Goal: Task Accomplishment & Management: Manage account settings

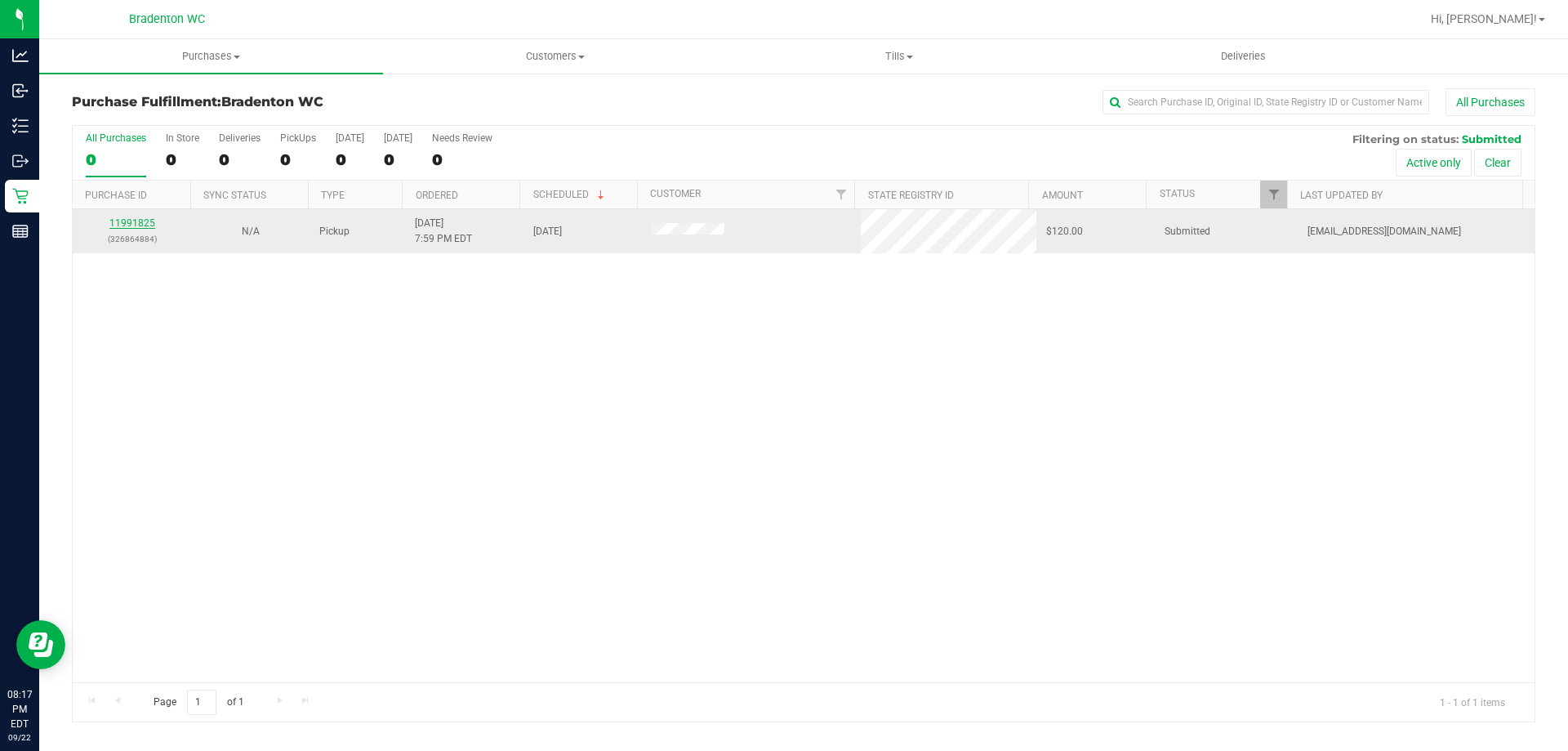
click at [136, 226] on link "11991825" at bounding box center [131, 223] width 46 height 11
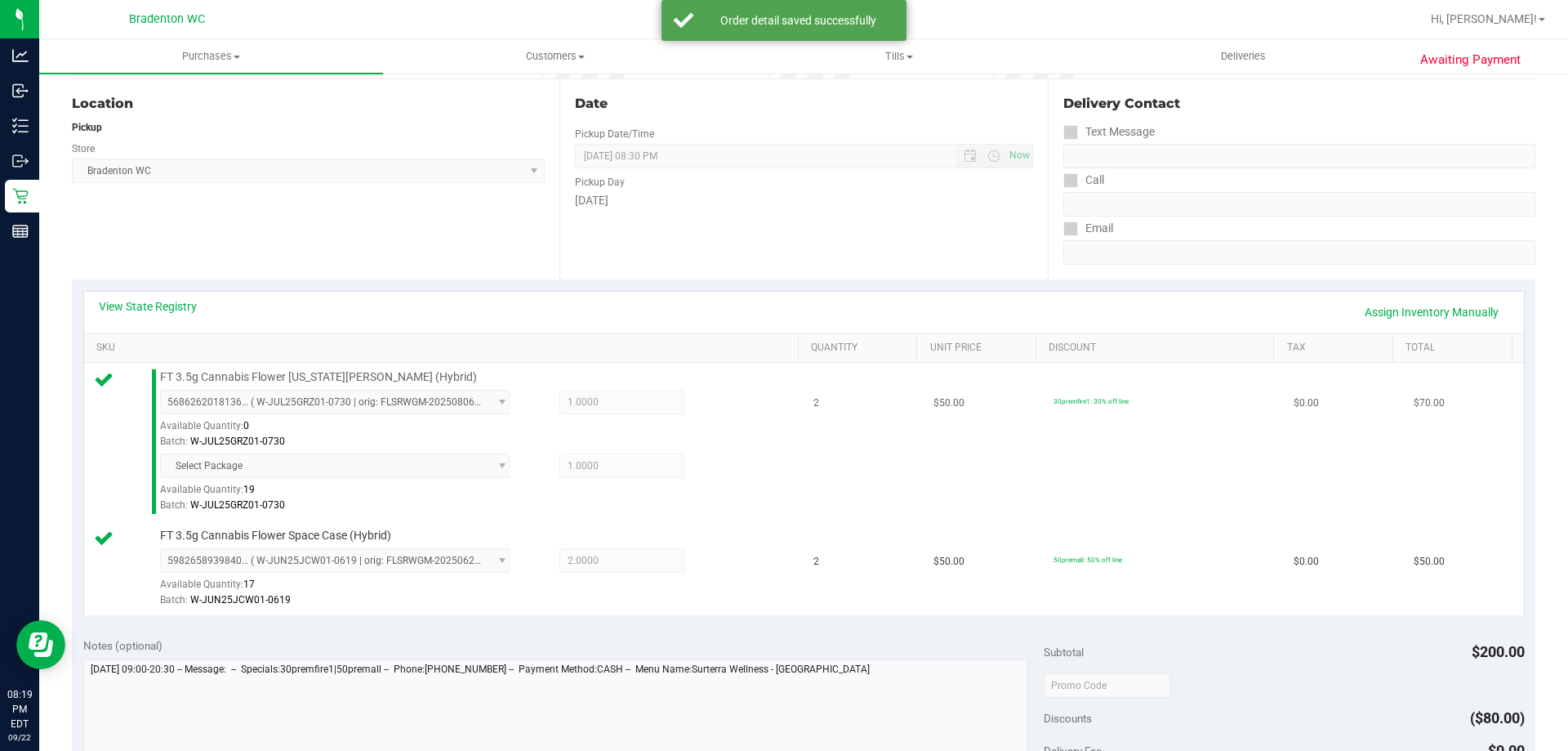
scroll to position [408, 0]
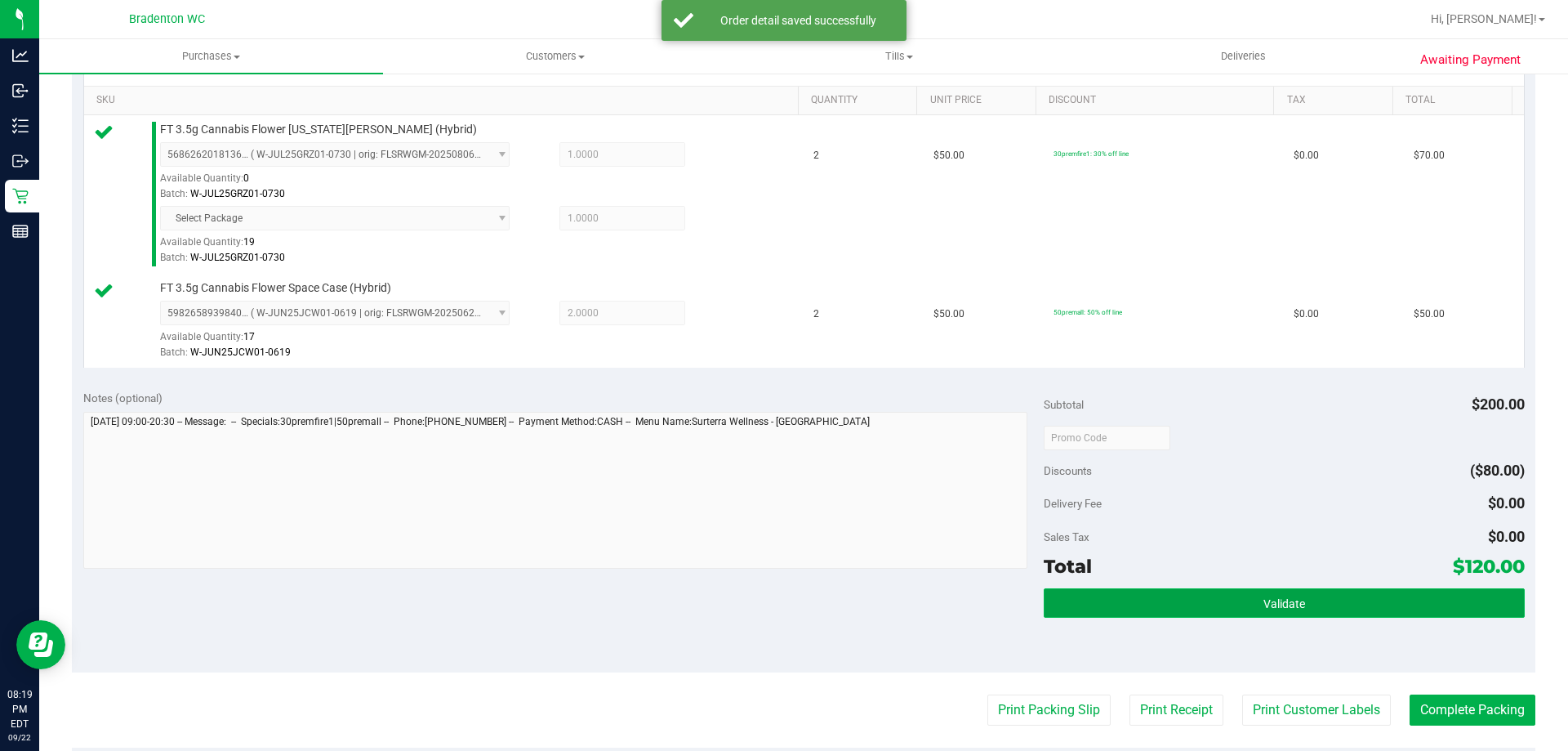
click at [1289, 600] on span "Validate" at bounding box center [1284, 604] width 42 height 13
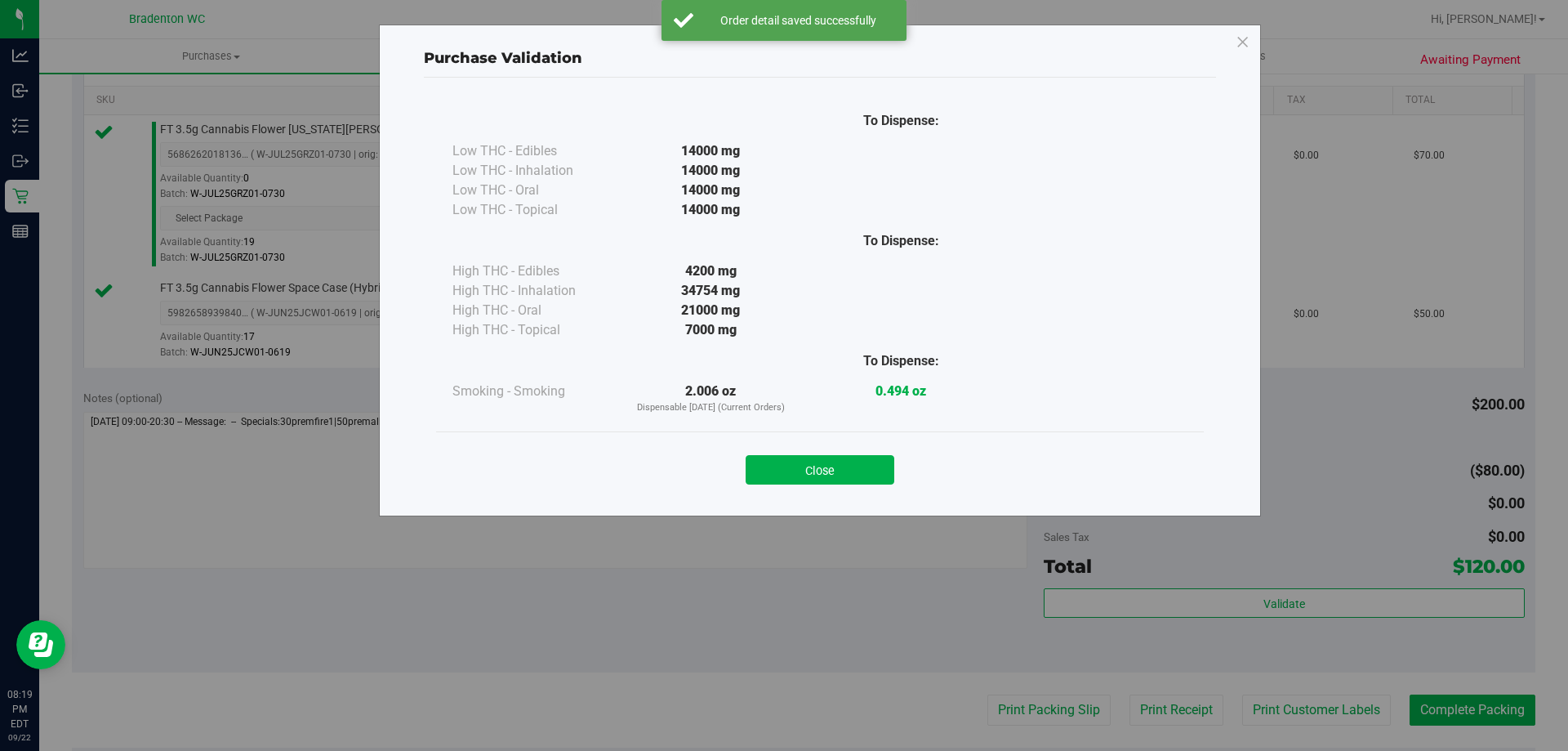
click at [845, 480] on button "Close" at bounding box center [820, 470] width 149 height 30
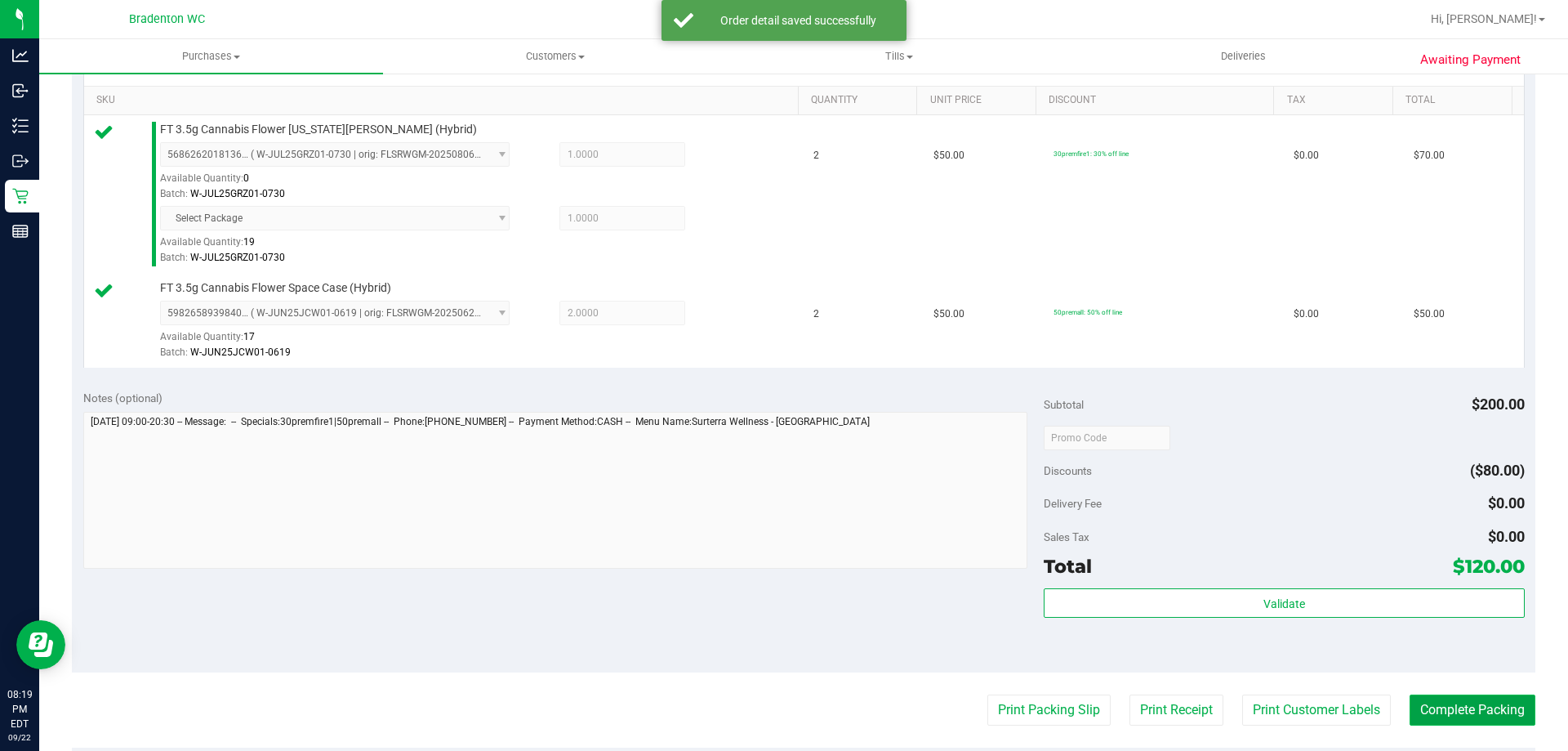
click at [1466, 718] on button "Complete Packing" at bounding box center [1472, 709] width 126 height 31
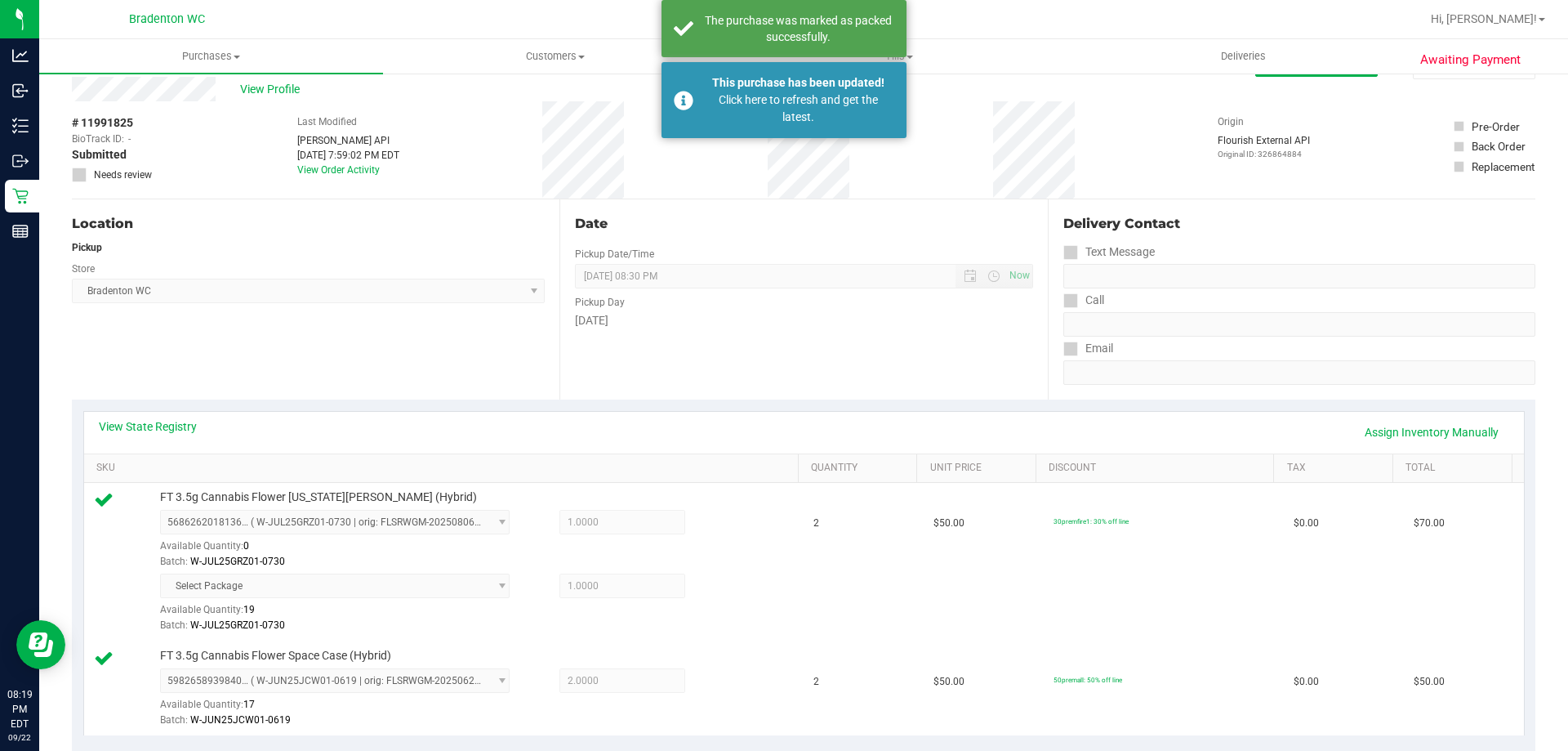
scroll to position [0, 0]
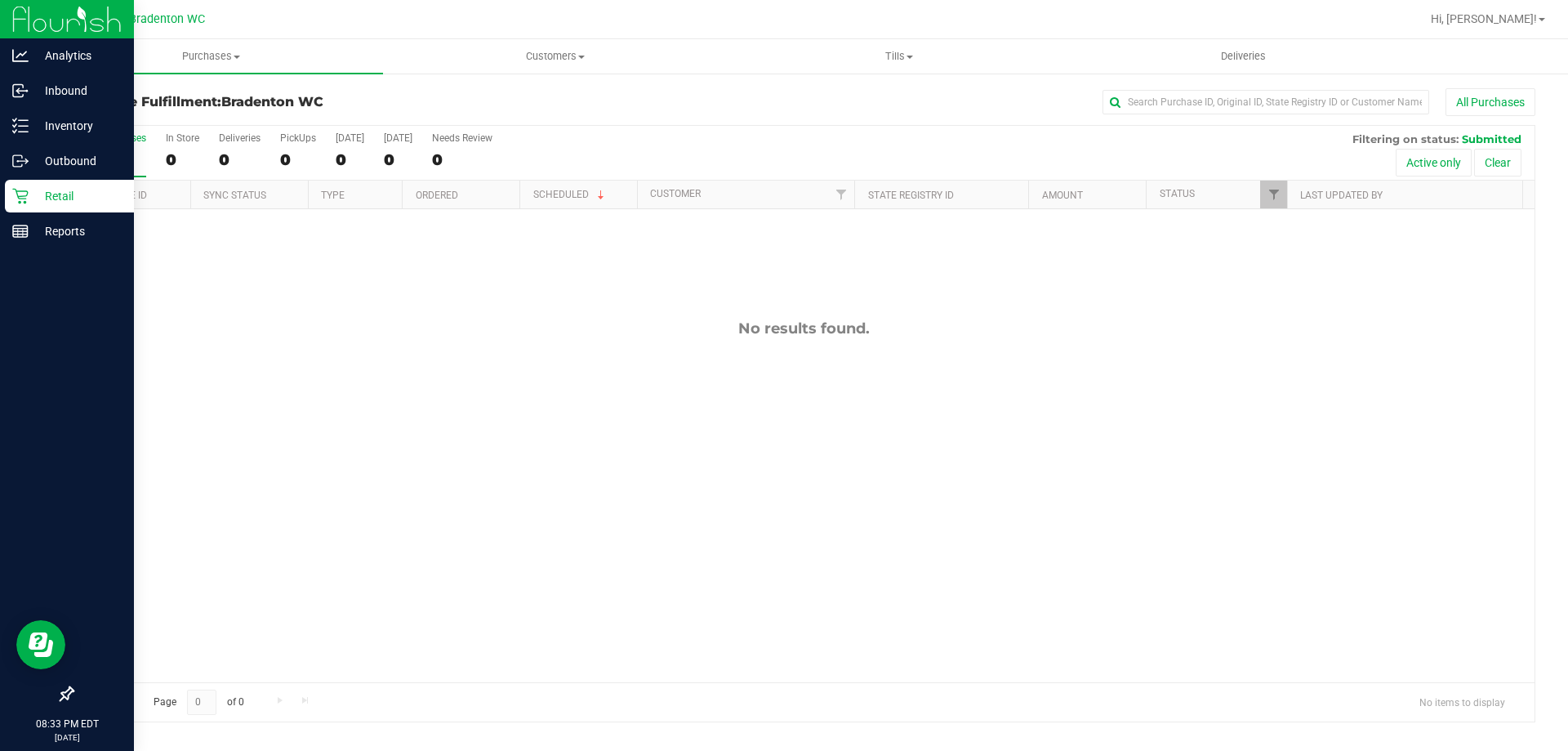
click at [33, 199] on p "Retail" at bounding box center [77, 196] width 98 height 20
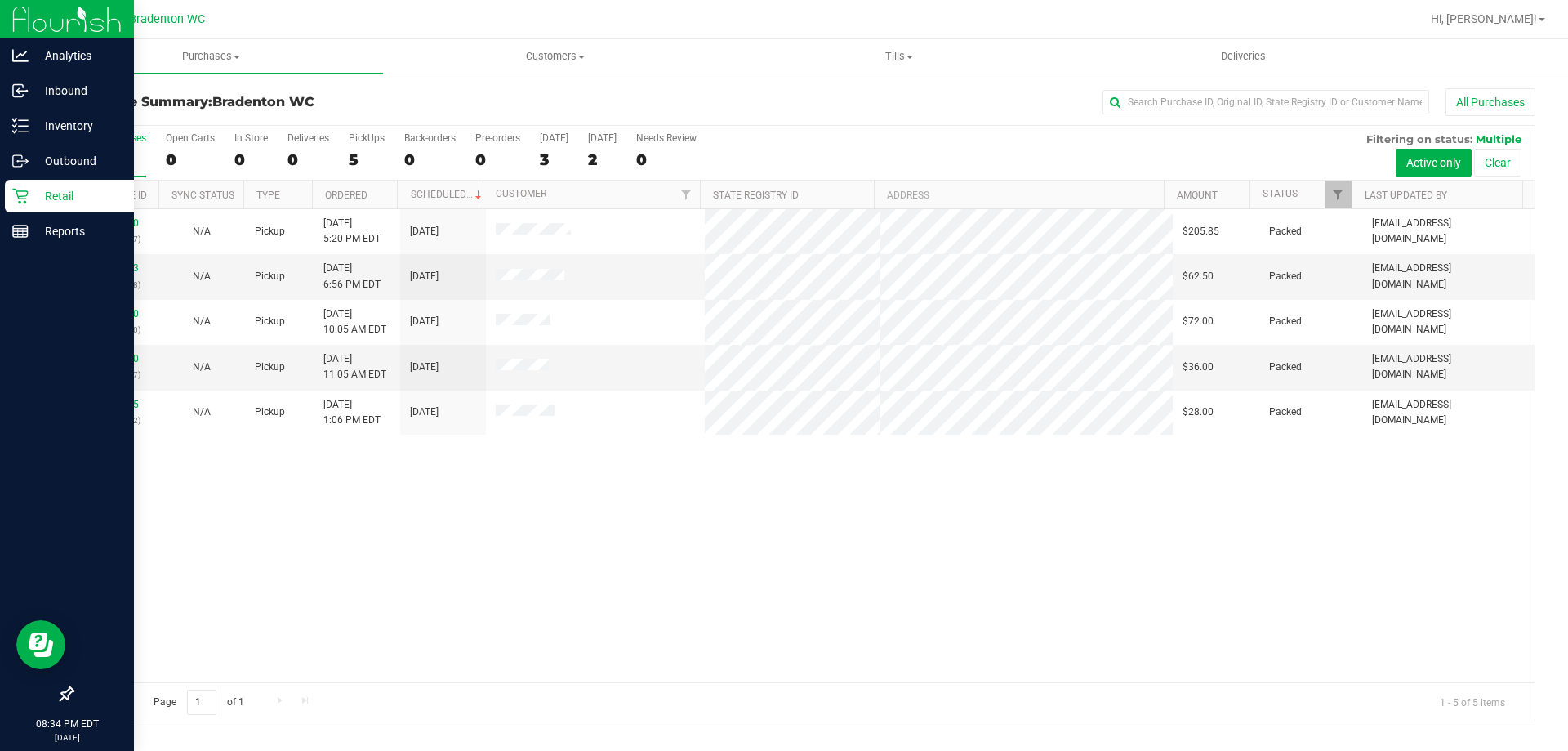
click at [23, 203] on icon at bounding box center [20, 197] width 17 height 17
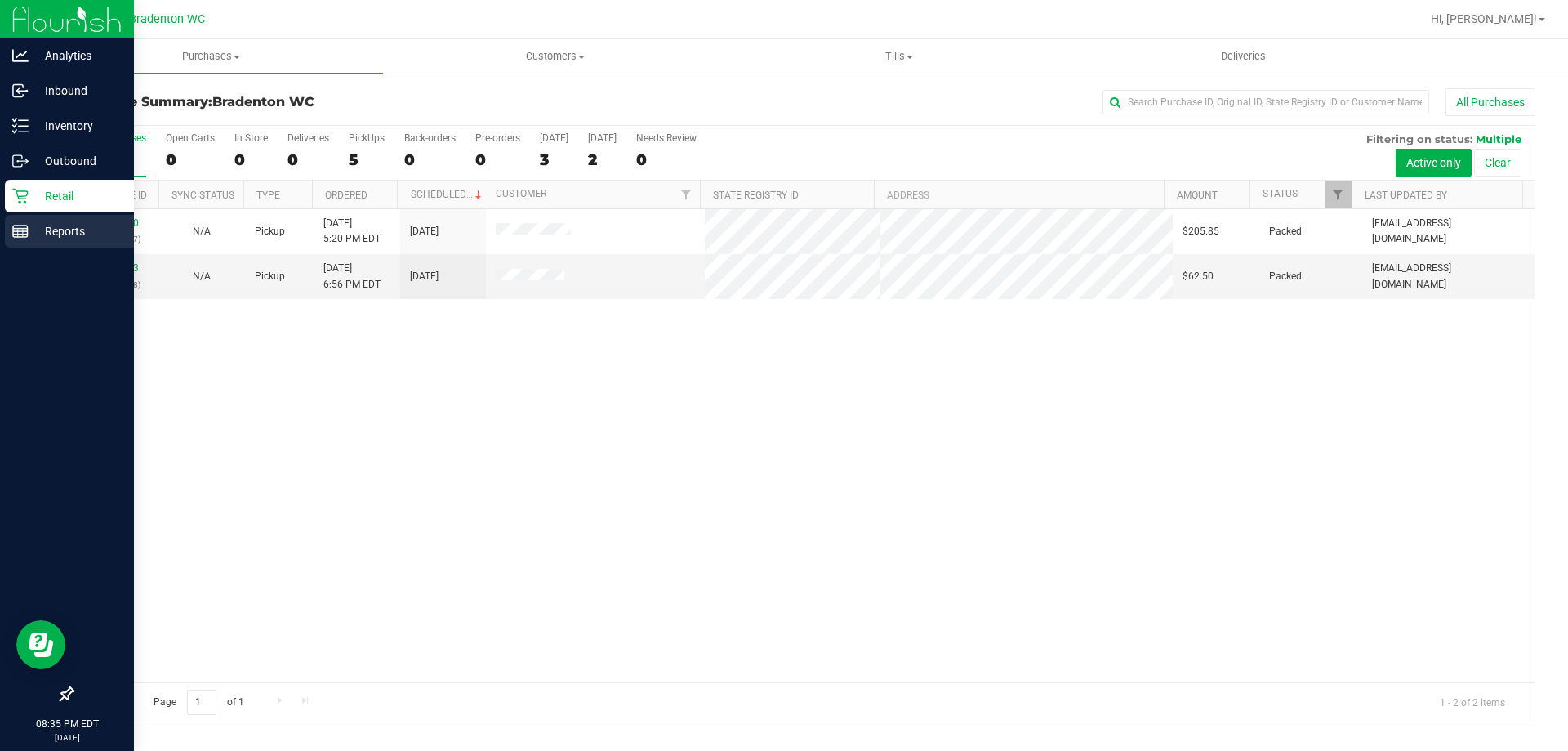
click at [36, 226] on p "Reports" at bounding box center [77, 231] width 98 height 20
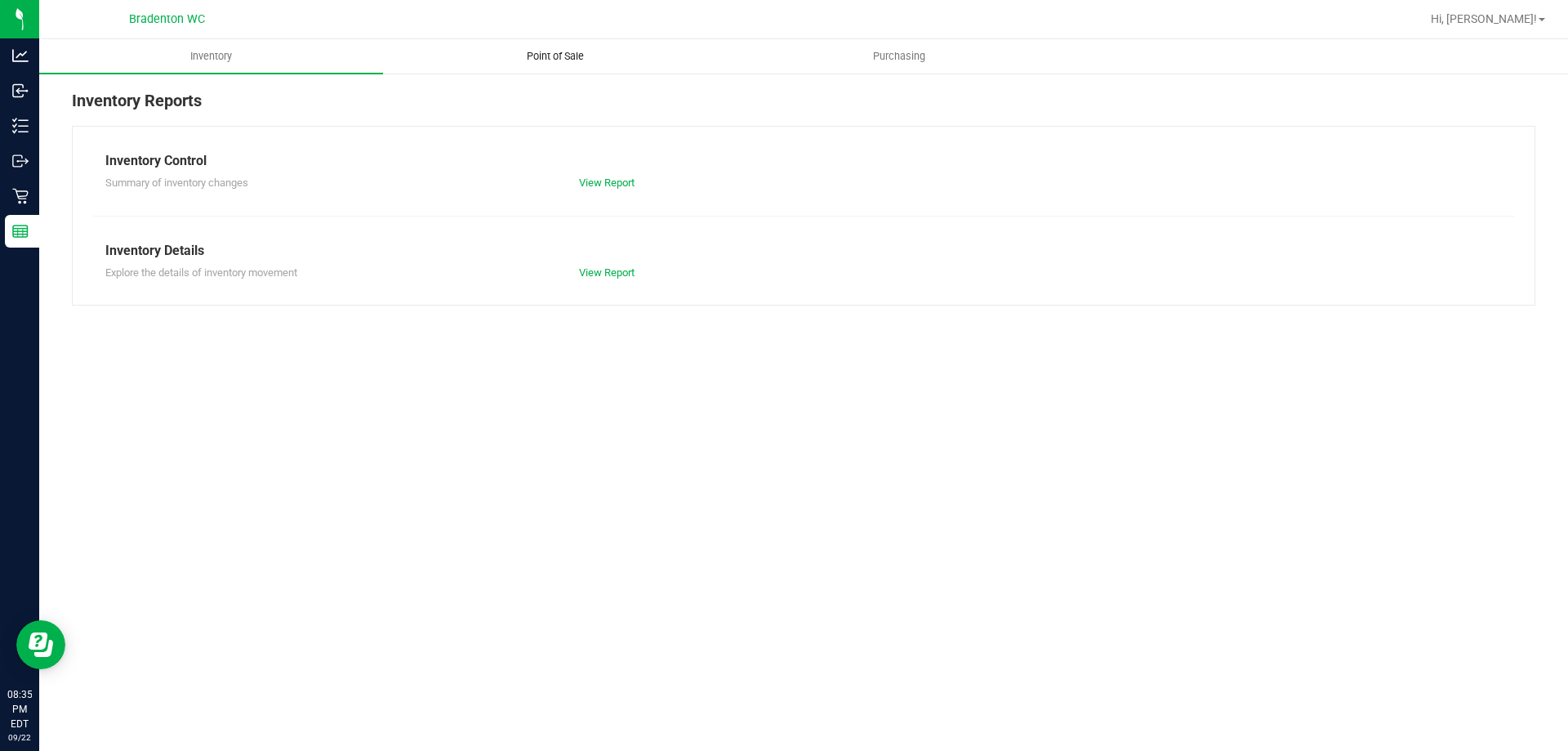
click at [574, 52] on span "Point of Sale" at bounding box center [555, 57] width 102 height 15
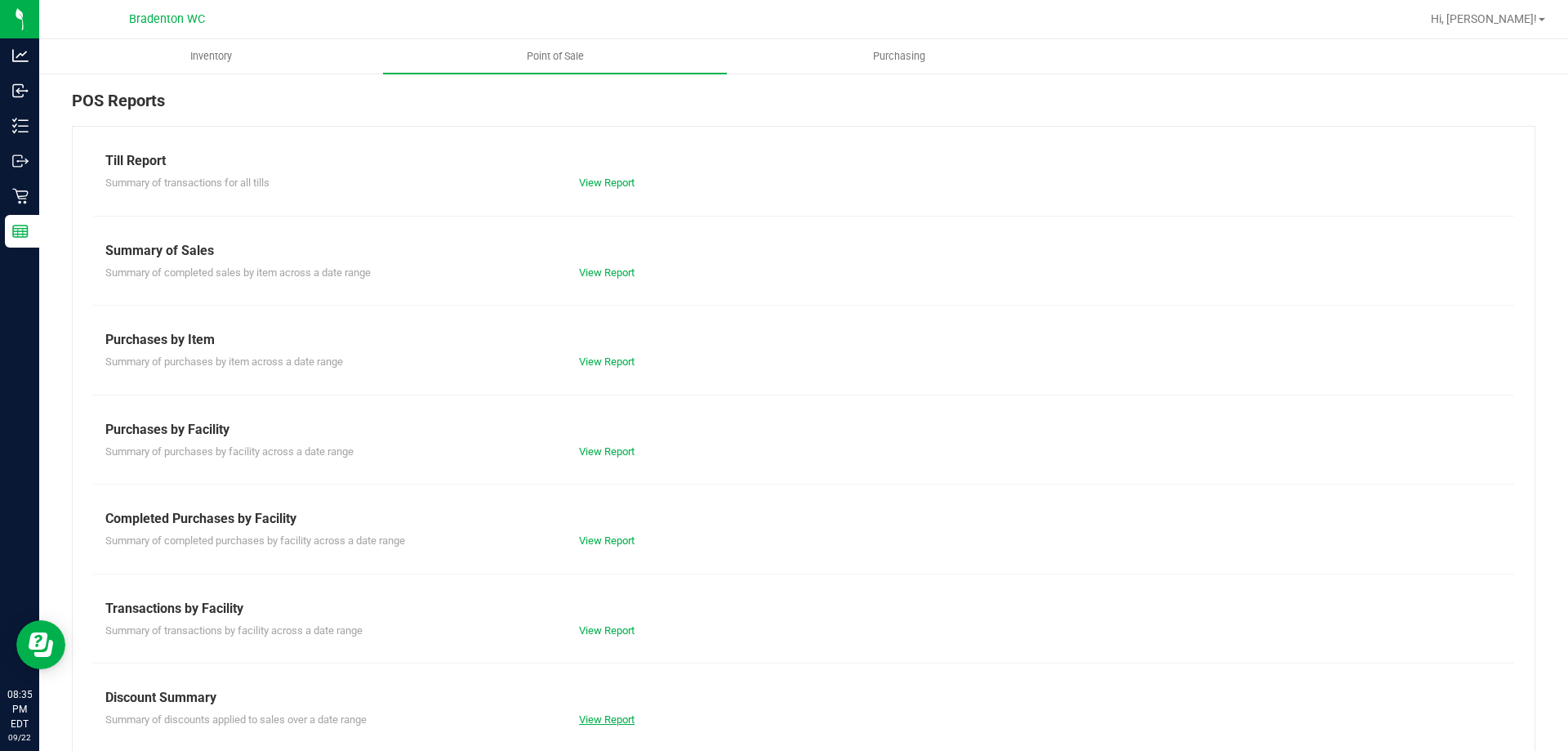
click at [585, 720] on link "View Report" at bounding box center [607, 718] width 56 height 12
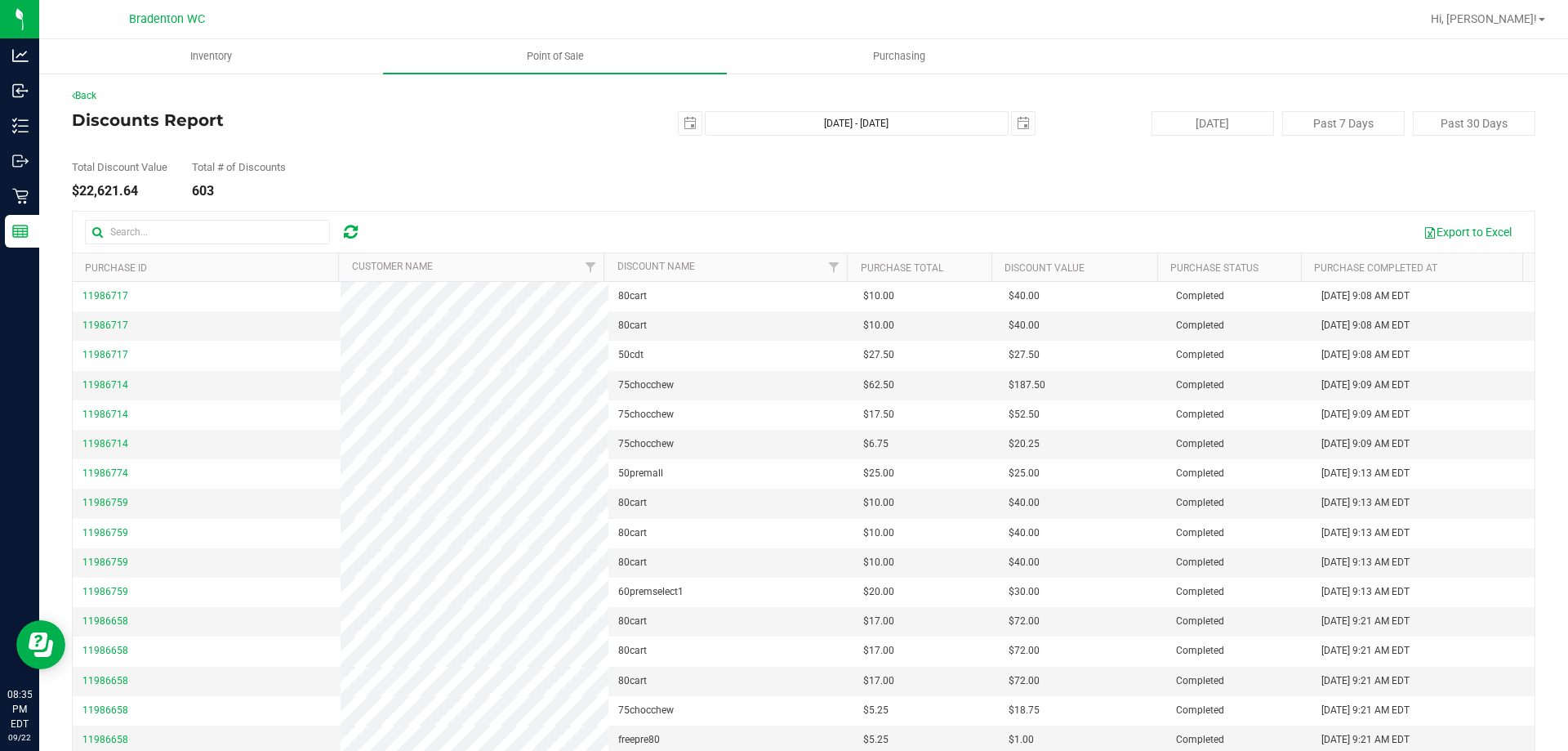
click at [588, 204] on div "Back Discounts Report 2025-09-22 Sep 22, 2025 - Sep 22, 2025 2025-09-22 Today P…" at bounding box center [803, 442] width 1464 height 706
click at [542, 68] on uib-tab-heading "Point of Sale" at bounding box center [554, 56] width 344 height 34
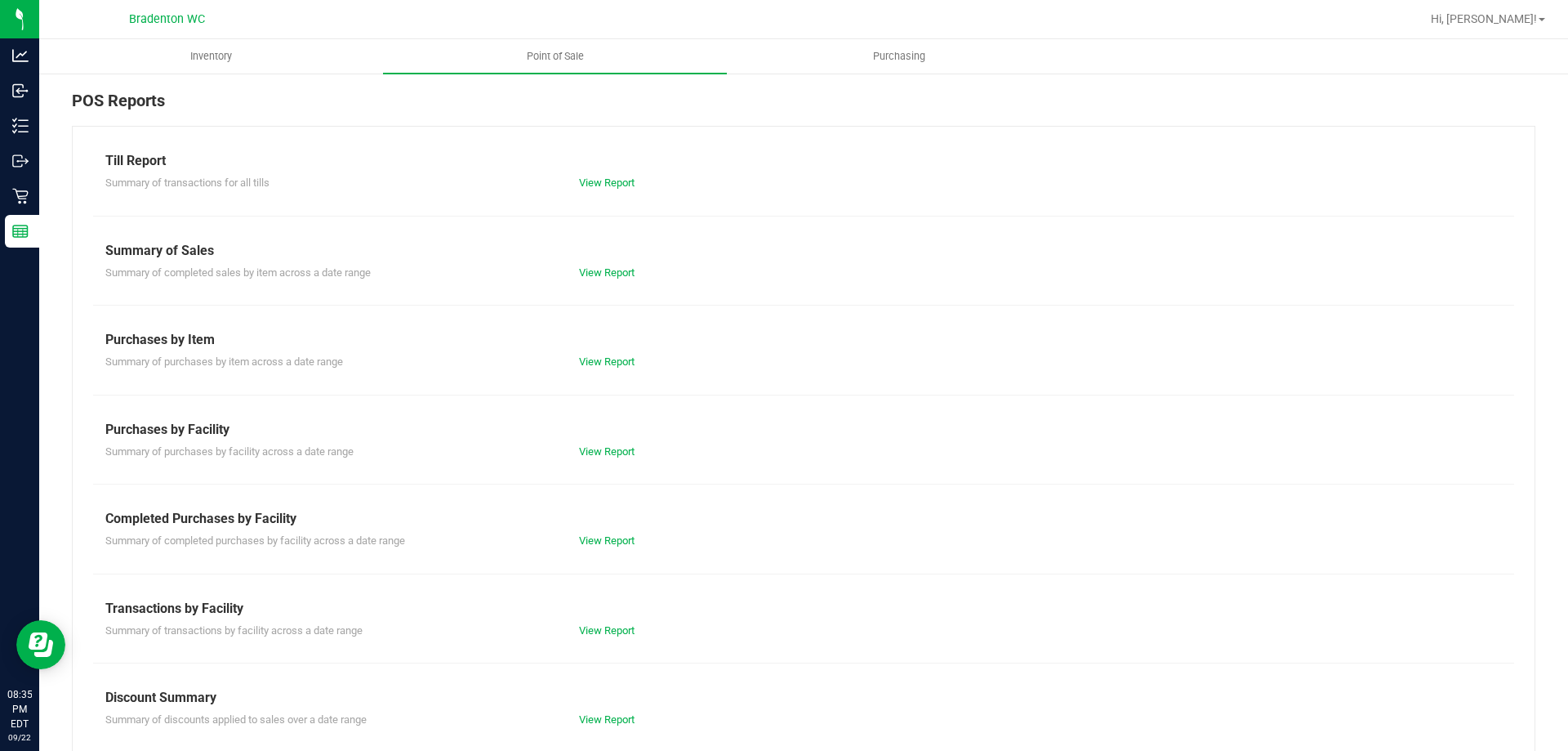
click at [595, 644] on div "Till Report Summary of transactions for all tills View Report Summary of Sales …" at bounding box center [803, 484] width 1464 height 717
click at [596, 635] on link "View Report" at bounding box center [607, 630] width 56 height 12
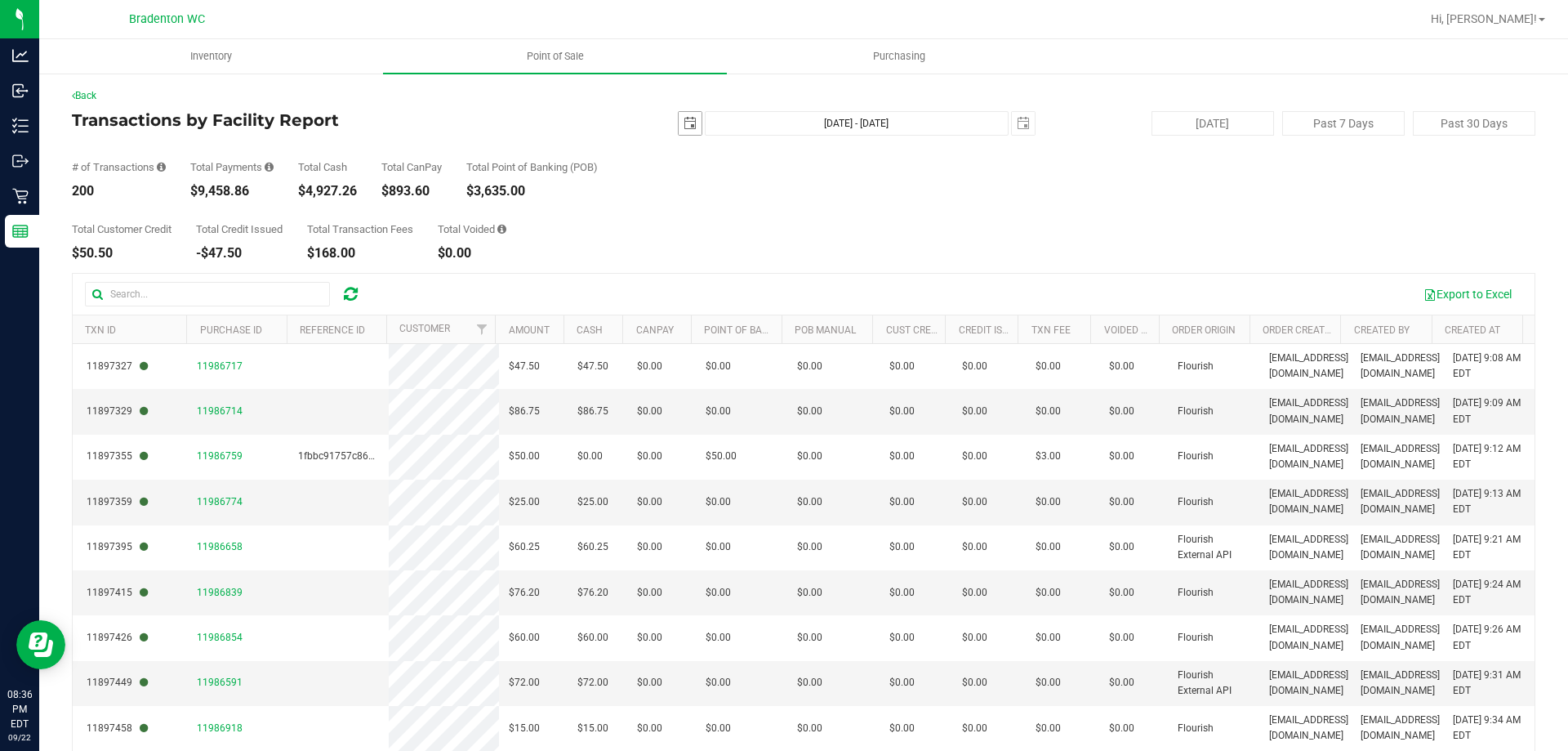
click at [684, 119] on span "select" at bounding box center [690, 123] width 13 height 13
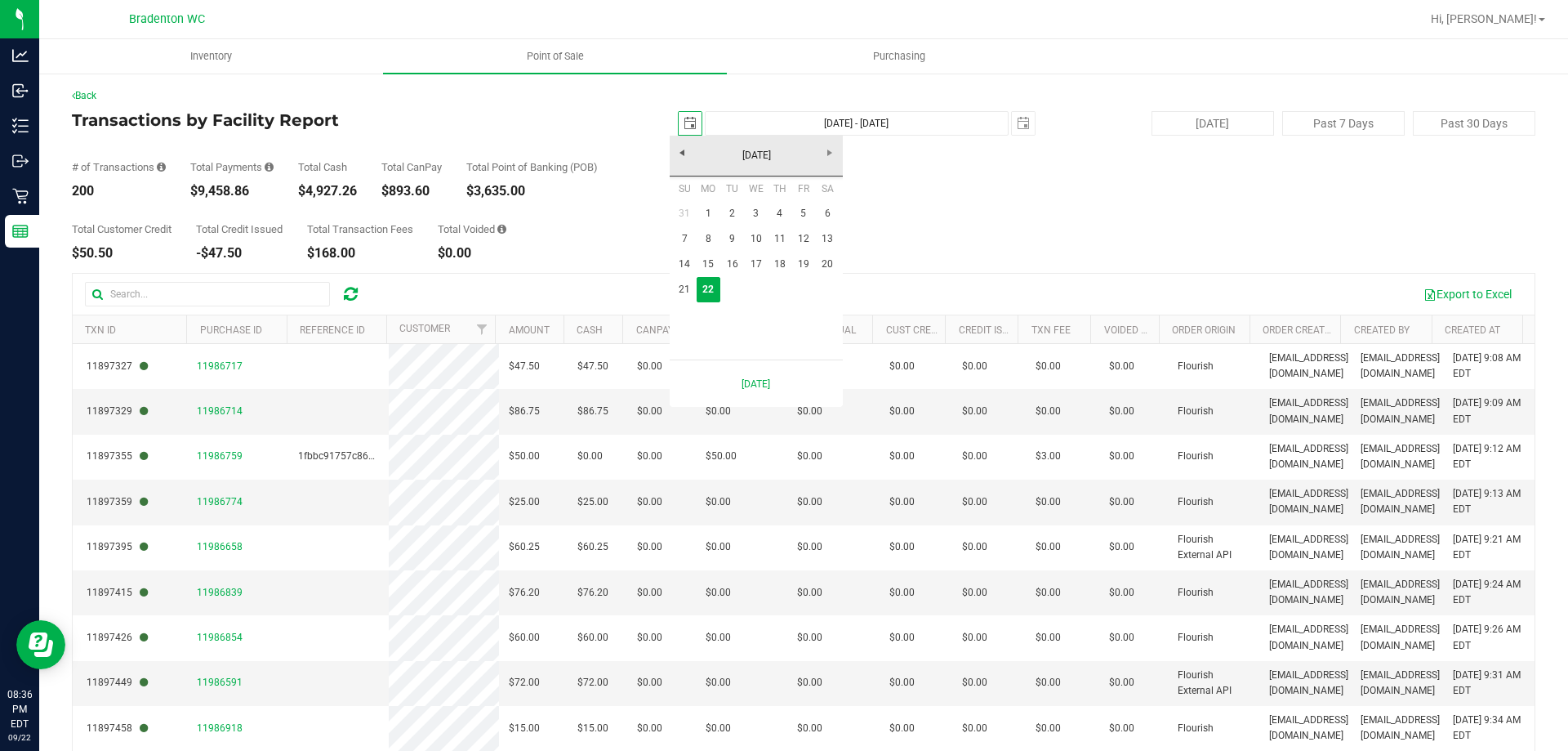
scroll to position [0, 41]
click at [703, 212] on link "1" at bounding box center [708, 213] width 23 height 25
type input "2025-09-01"
type input "Sep 1, 2025 - Sep 22, 2025"
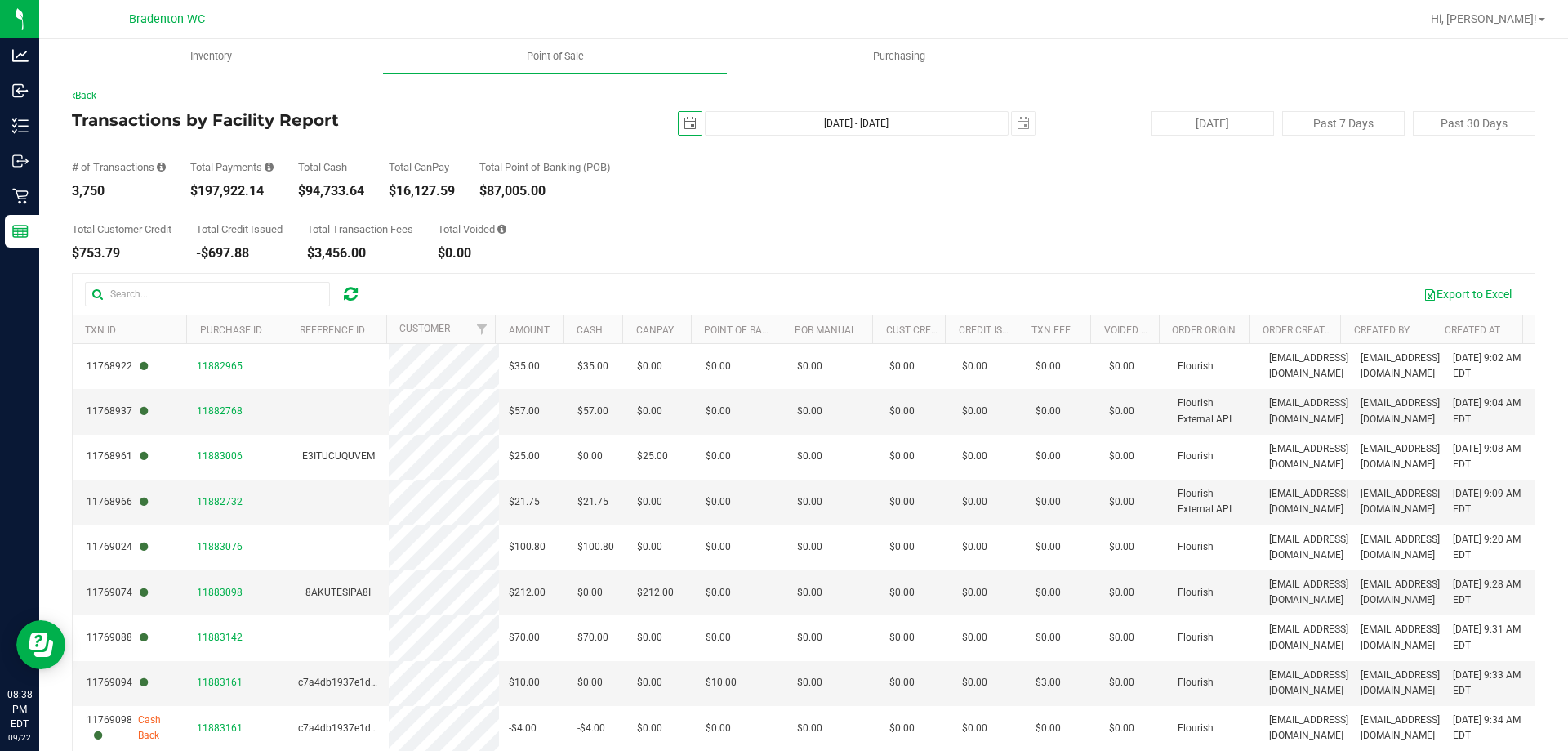
click at [678, 122] on span "select" at bounding box center [689, 123] width 23 height 23
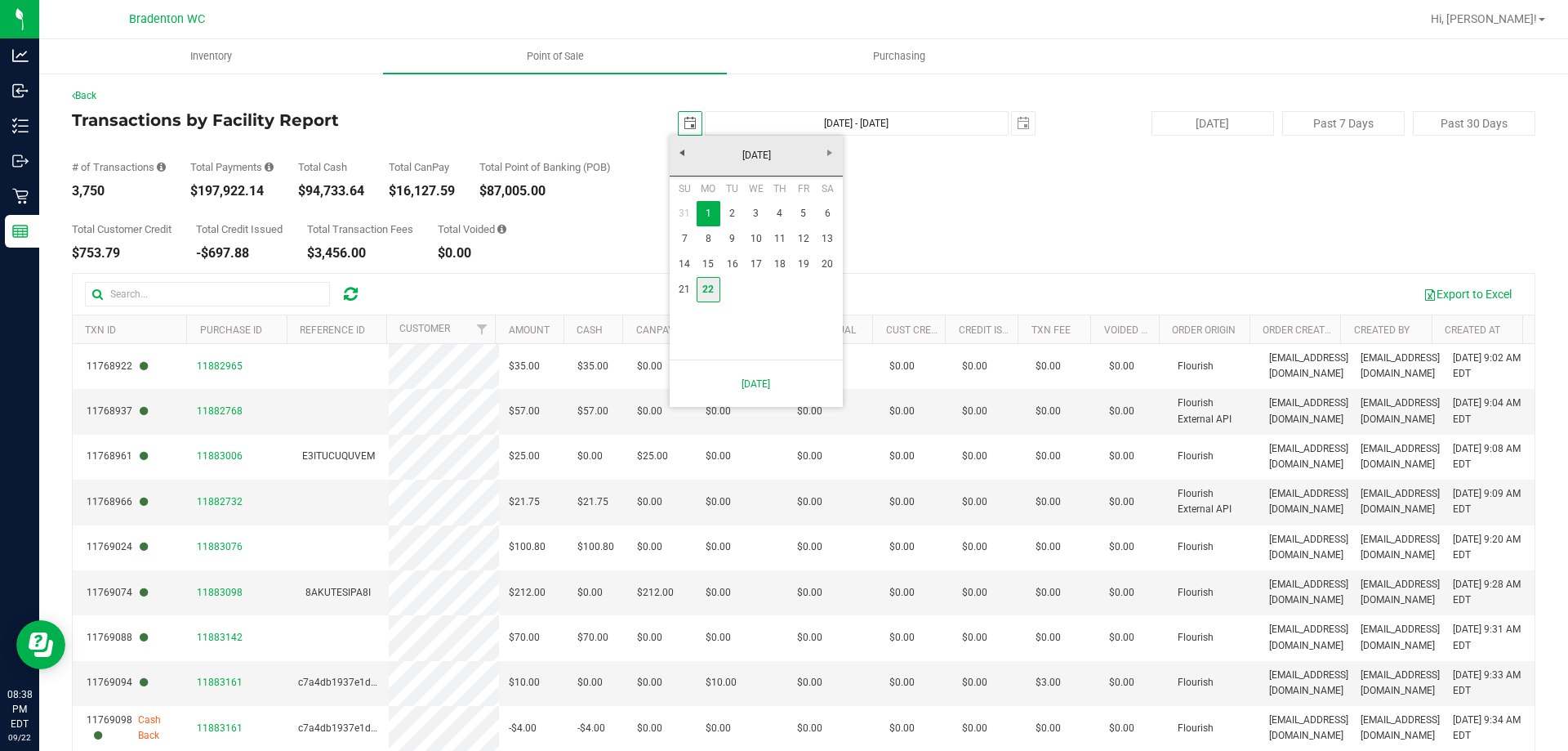
click at [707, 284] on link "22" at bounding box center [708, 289] width 23 height 25
type input "2025-09-22"
type input "Sep 22, 2025 - Sep 22, 2025"
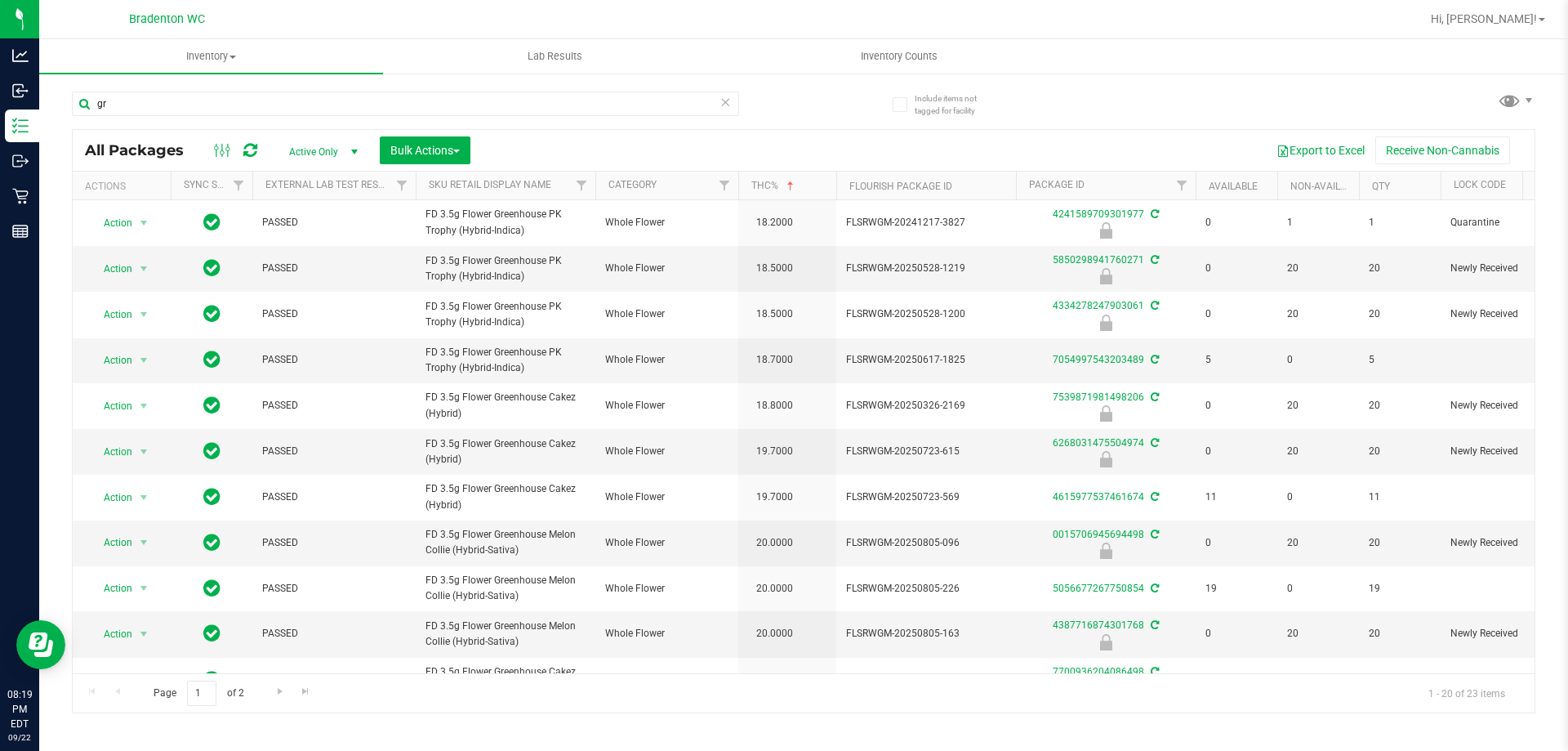
type input "g"
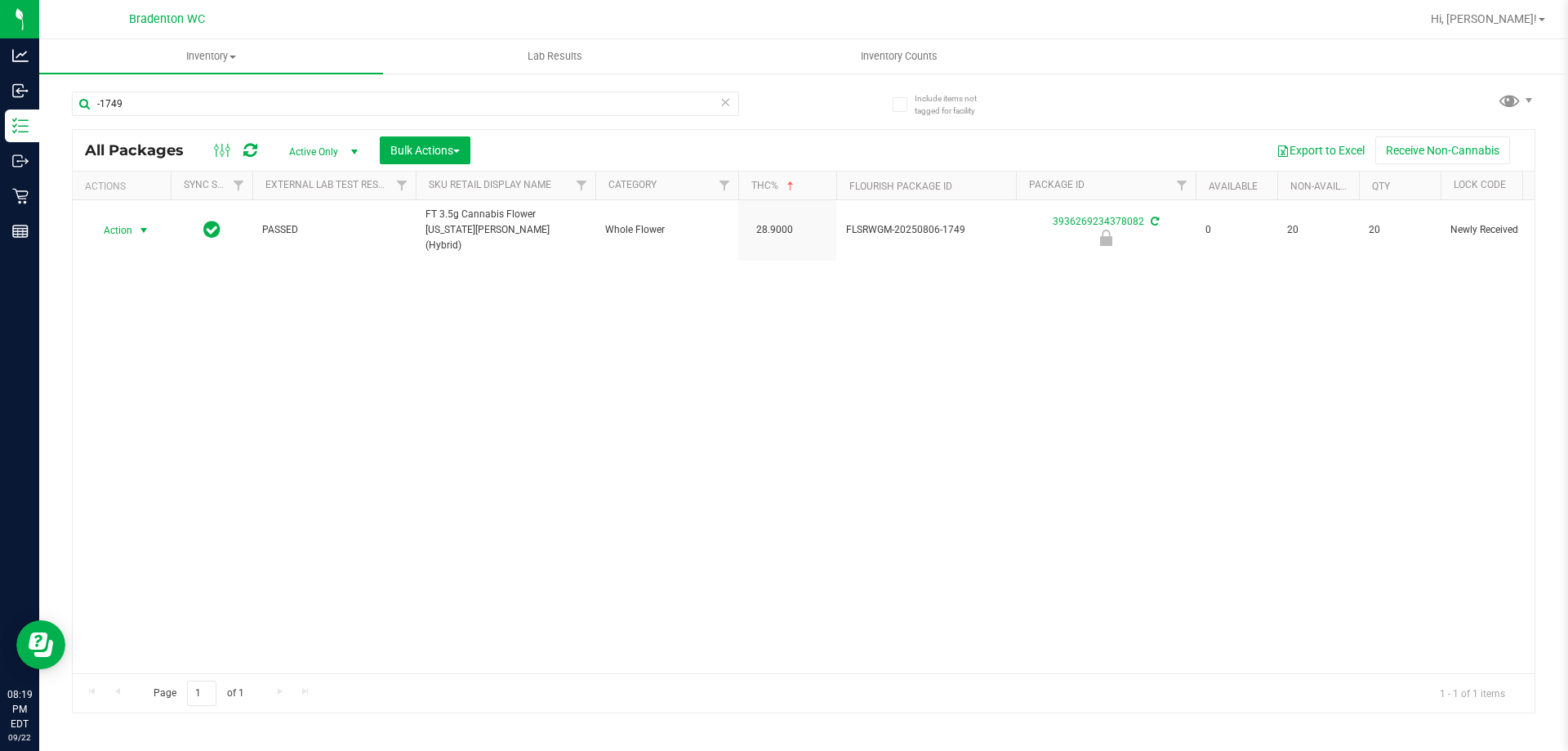
type input "-1749"
click at [128, 224] on span "Action" at bounding box center [111, 230] width 44 height 23
click at [132, 404] on li "Unlock package" at bounding box center [142, 416] width 104 height 24
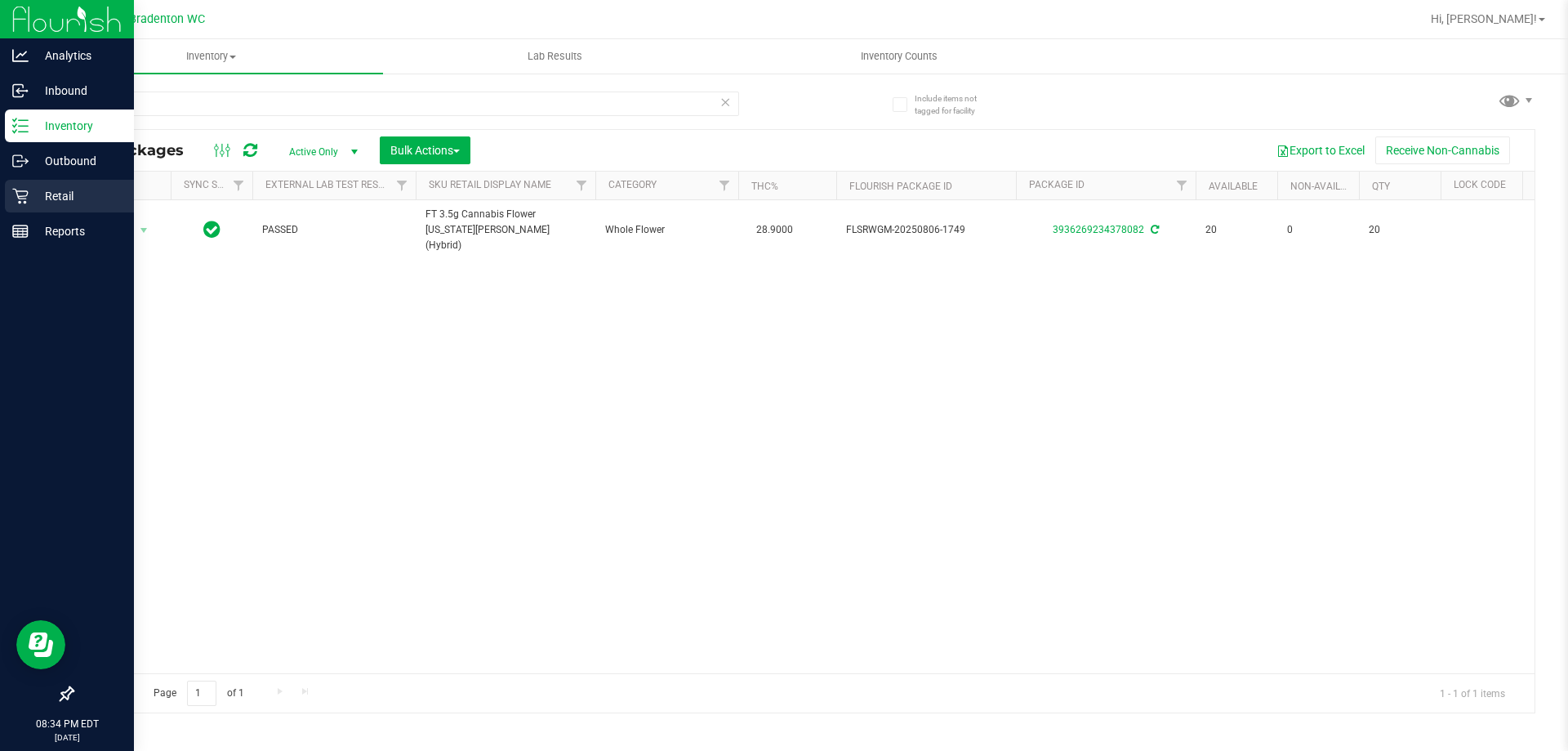
click at [65, 206] on div "Retail" at bounding box center [69, 196] width 130 height 33
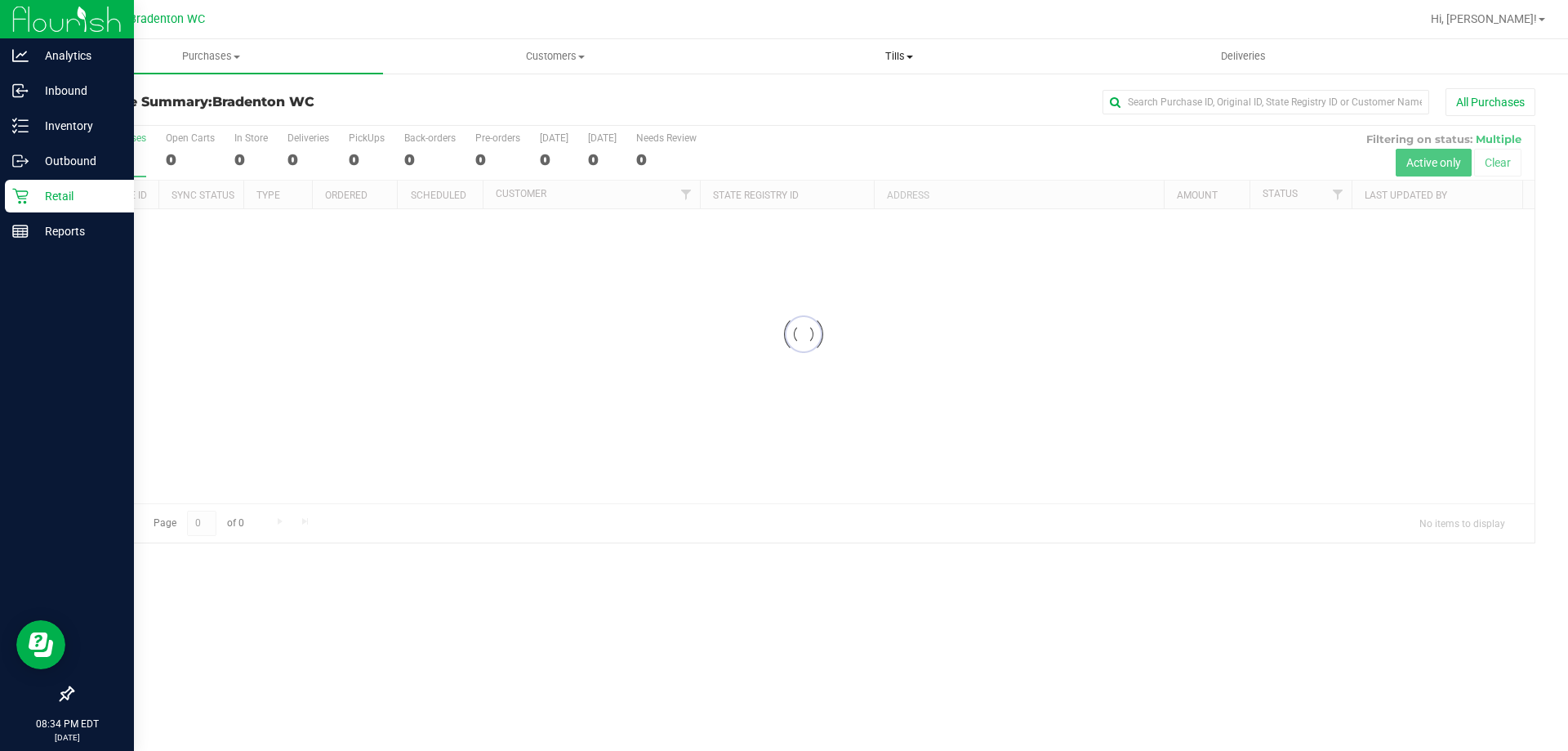
click at [903, 56] on span "Tills" at bounding box center [898, 57] width 342 height 15
click at [857, 96] on li "Manage tills" at bounding box center [898, 99] width 344 height 20
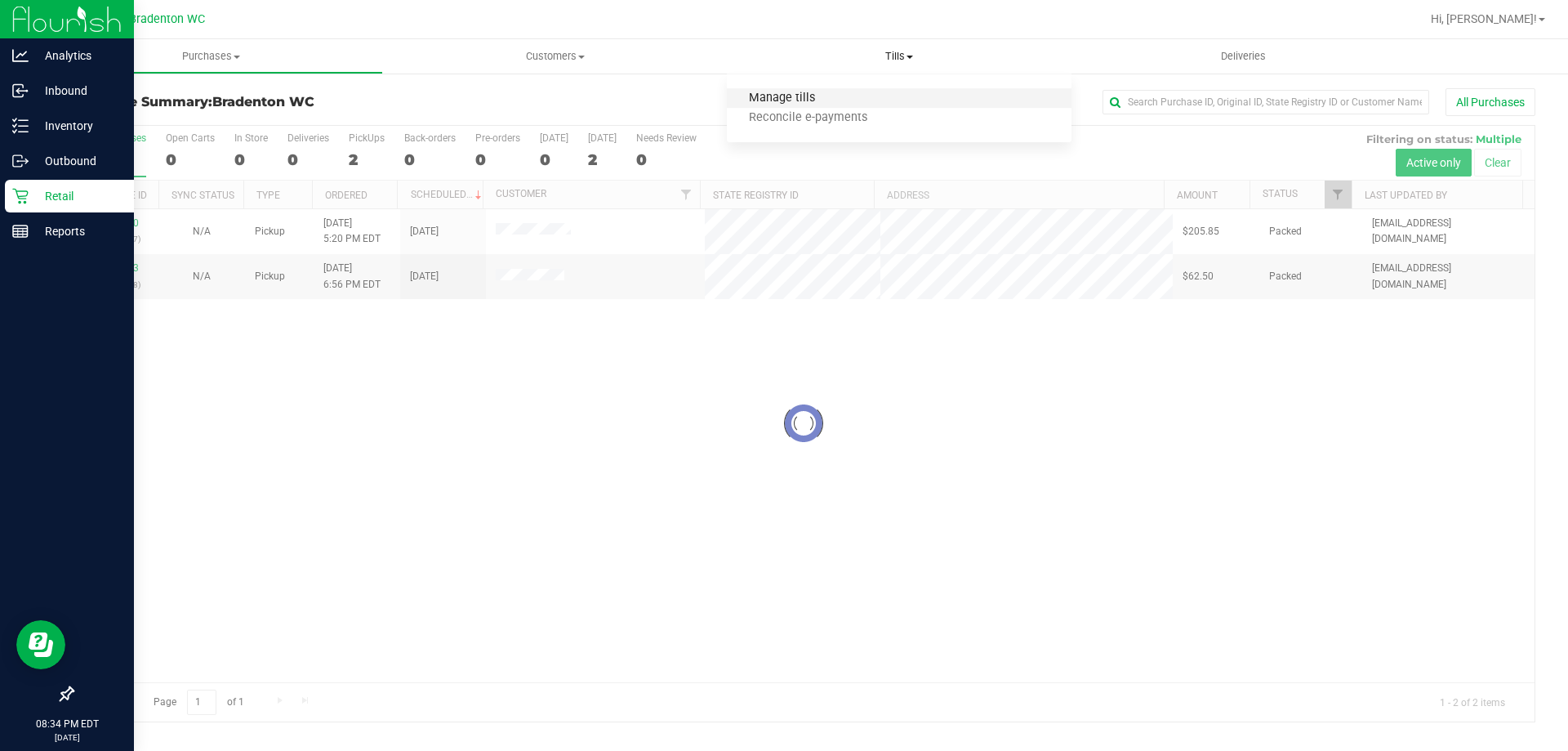
click at [823, 96] on span "Manage tills" at bounding box center [782, 98] width 110 height 14
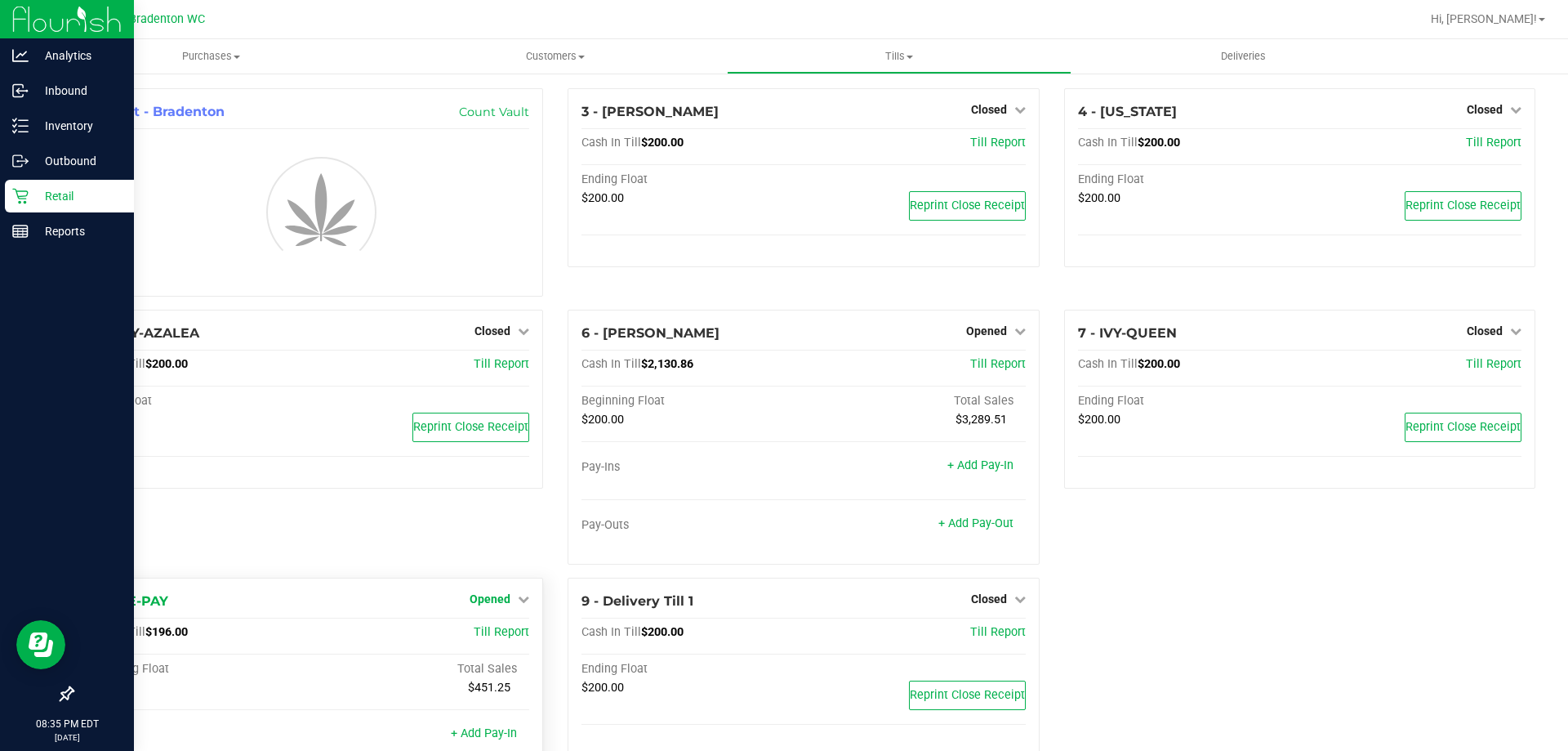
click at [509, 606] on link "Opened" at bounding box center [499, 599] width 60 height 13
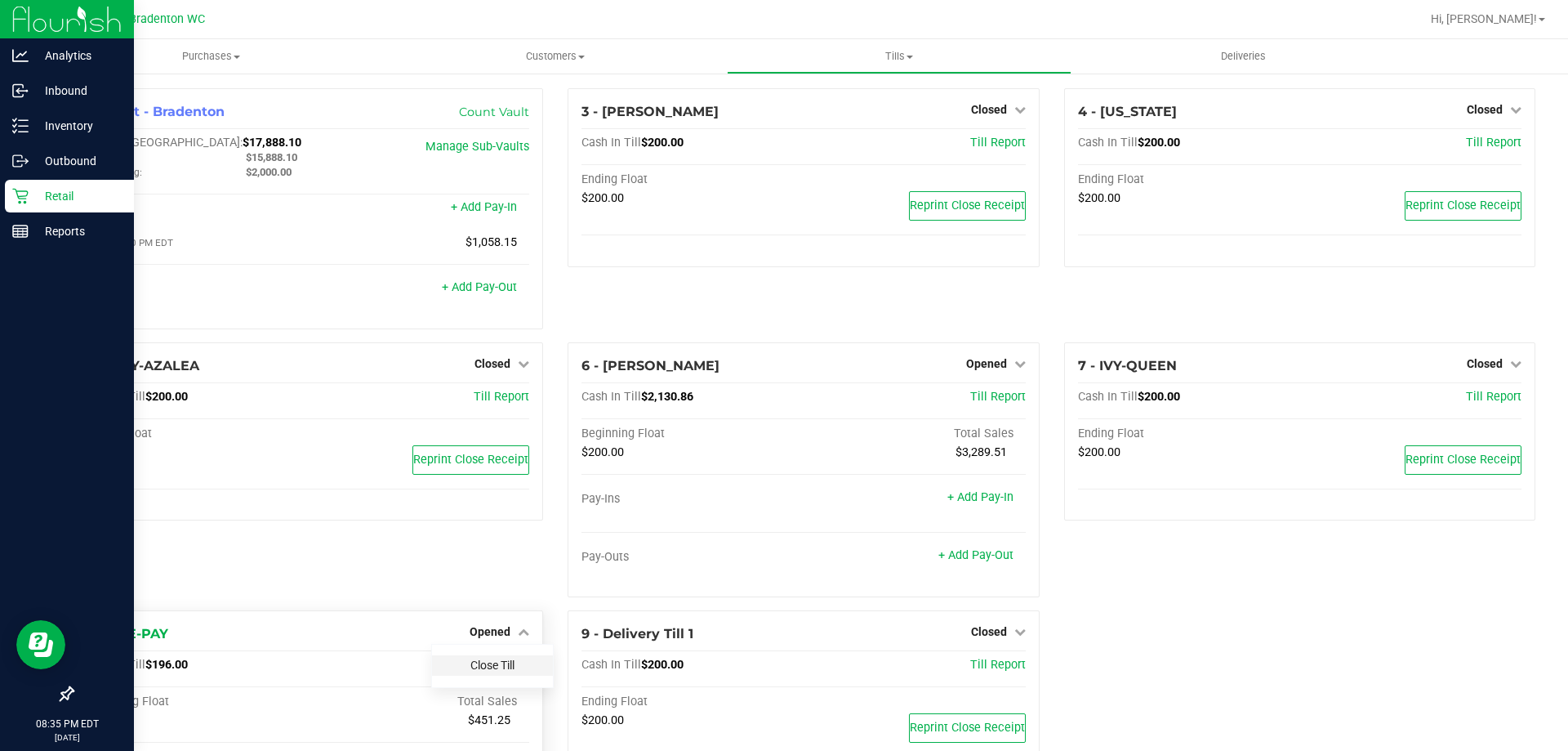
click at [510, 632] on link "Opened" at bounding box center [499, 632] width 60 height 13
click at [510, 638] on link "Opened" at bounding box center [499, 632] width 60 height 13
click at [506, 671] on link "Close Till" at bounding box center [492, 665] width 44 height 13
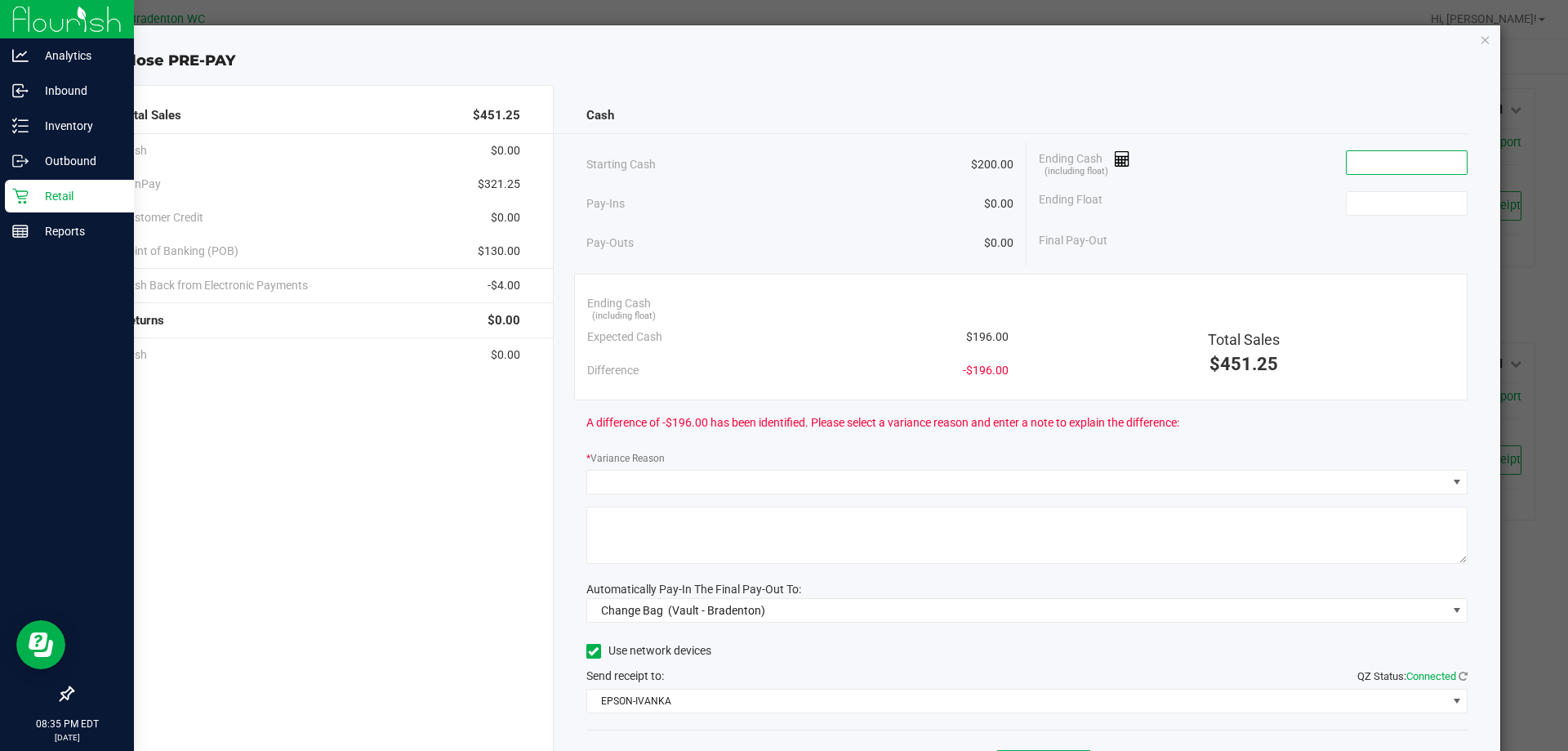
click at [1360, 160] on input at bounding box center [1406, 162] width 120 height 23
type input "$200.00"
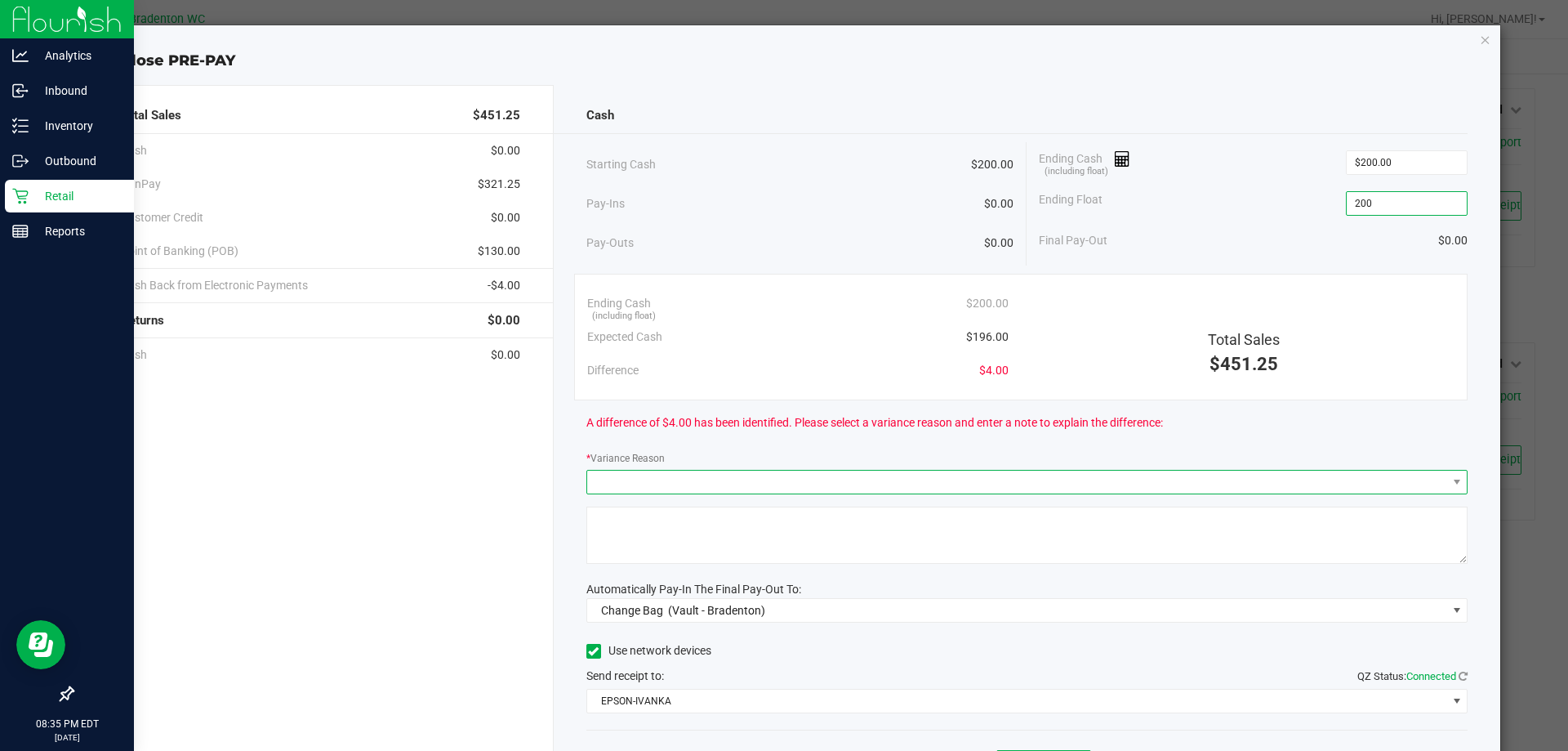
type input "$200.00"
click at [1058, 480] on span at bounding box center [1016, 482] width 860 height 23
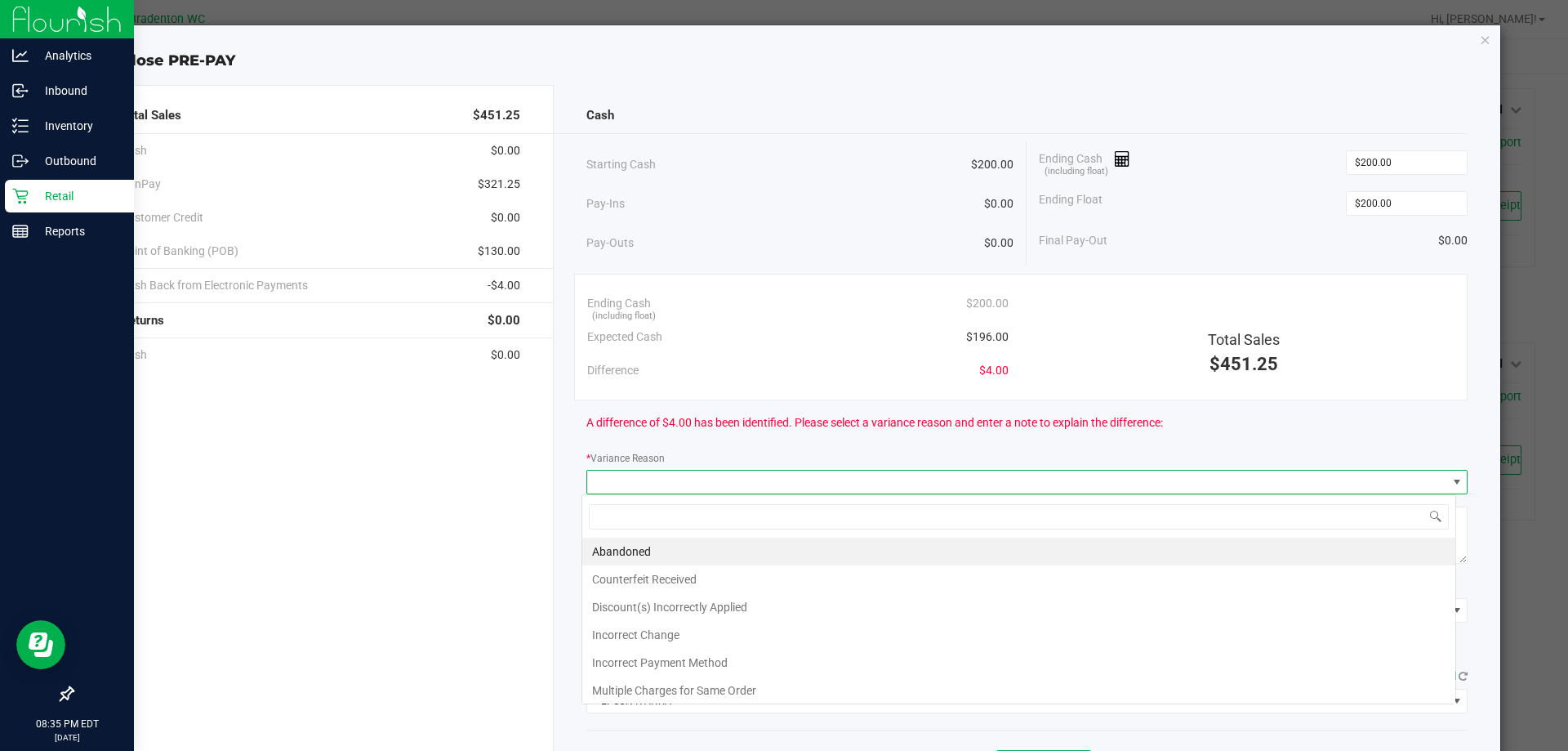
scroll to position [24, 874]
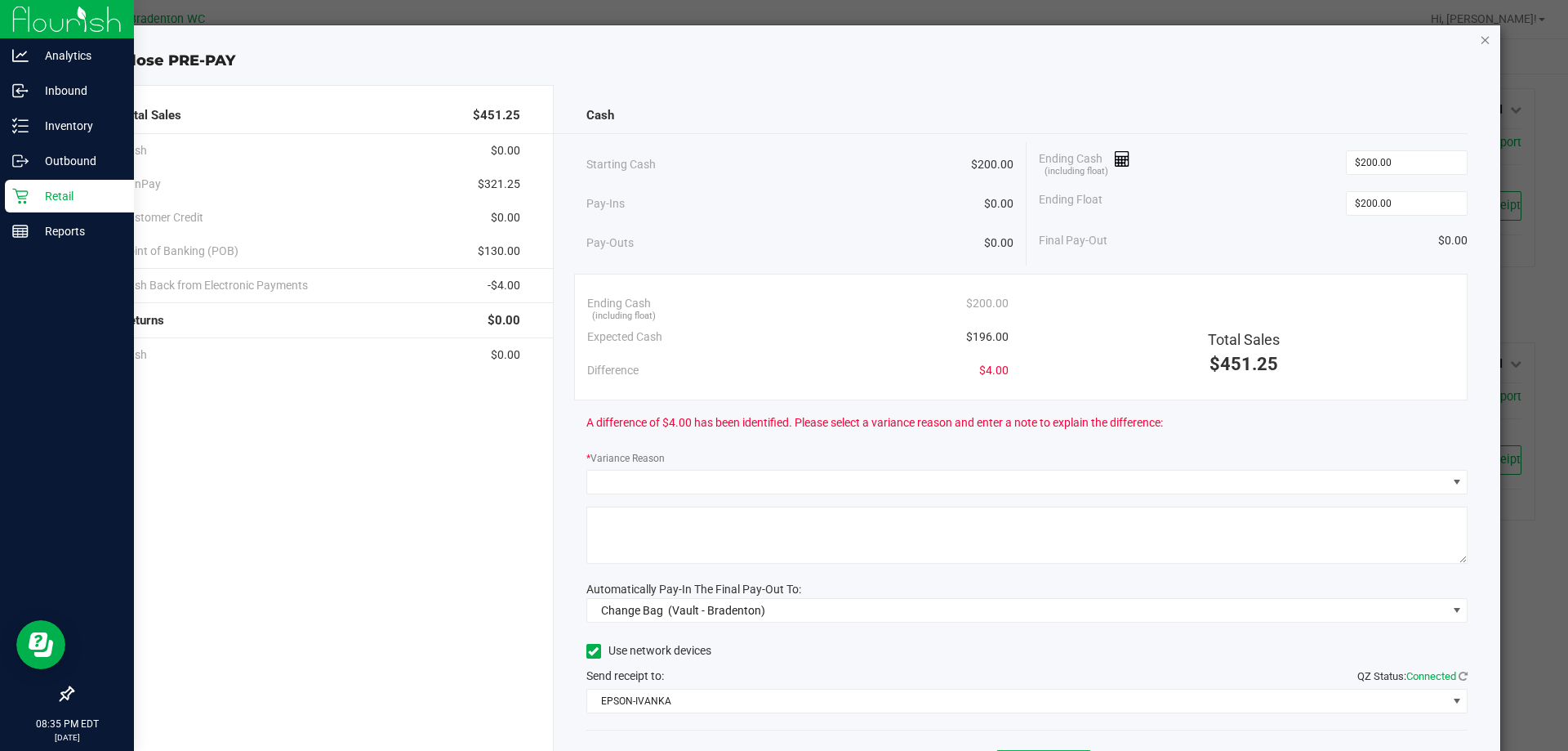
click at [1479, 48] on icon "button" at bounding box center [1485, 39] width 11 height 20
